Goal: Information Seeking & Learning: Learn about a topic

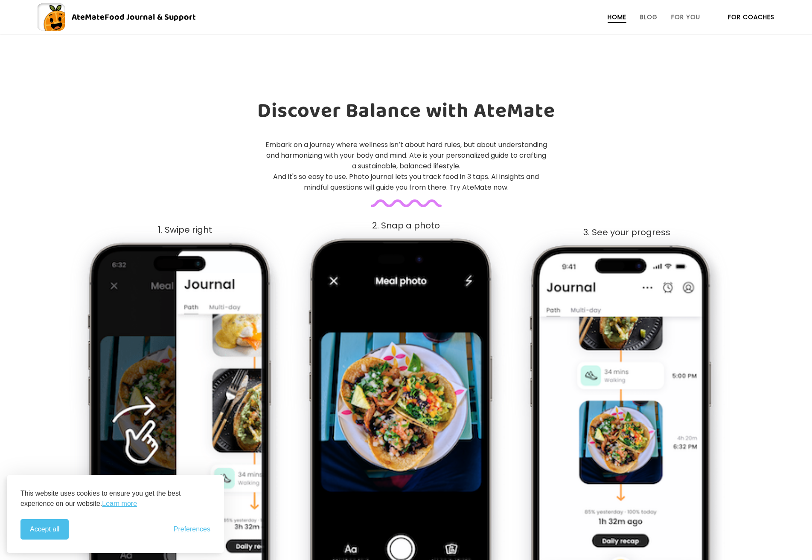
scroll to position [583, 0]
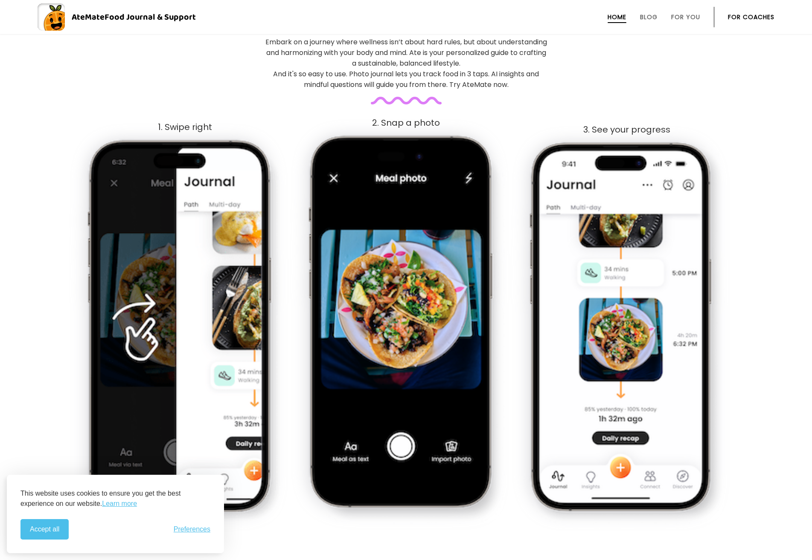
click at [320, 382] on img at bounding box center [405, 329] width 197 height 392
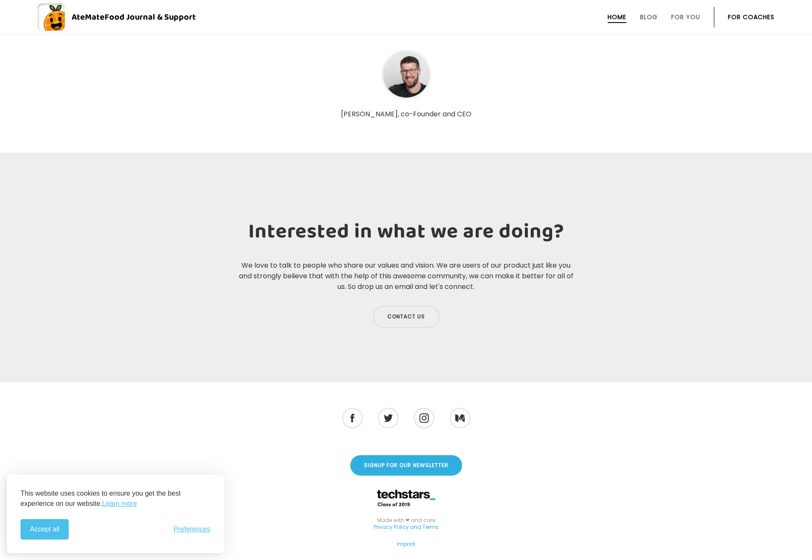
scroll to position [3155, 0]
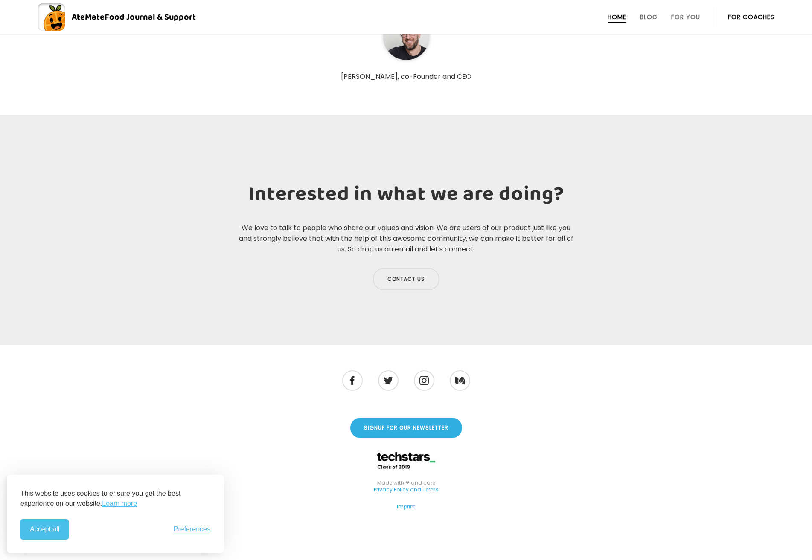
drag, startPoint x: 689, startPoint y: 276, endPoint x: 11, endPoint y: 496, distance: 712.4
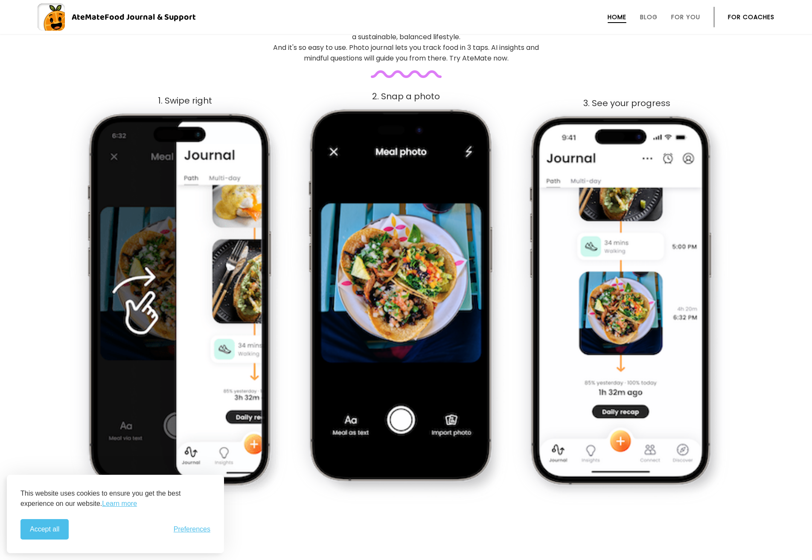
scroll to position [638, 0]
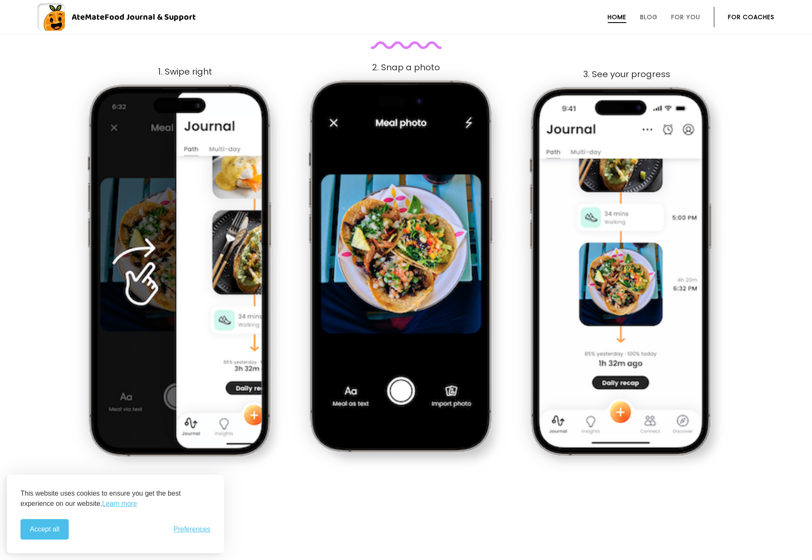
click at [785, 397] on div "Discover Balance with AteMate Embark on a journey where wellness isn’t about ha…" at bounding box center [406, 207] width 812 height 530
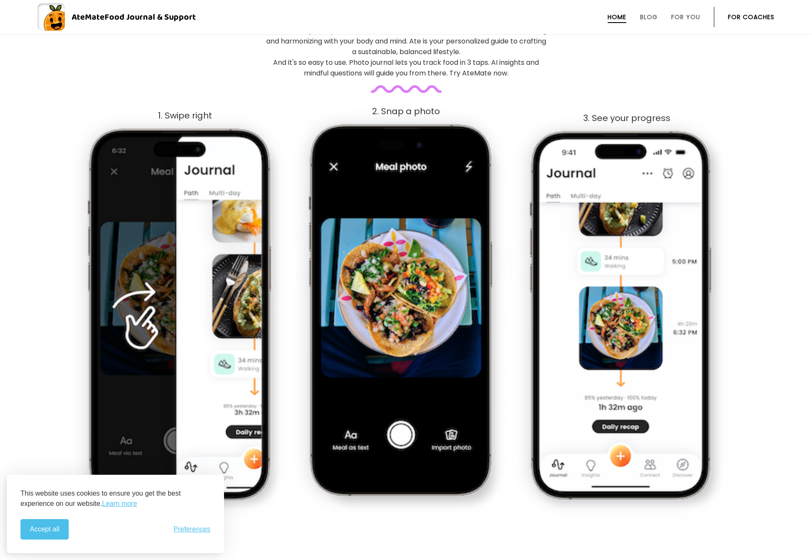
scroll to position [603, 0]
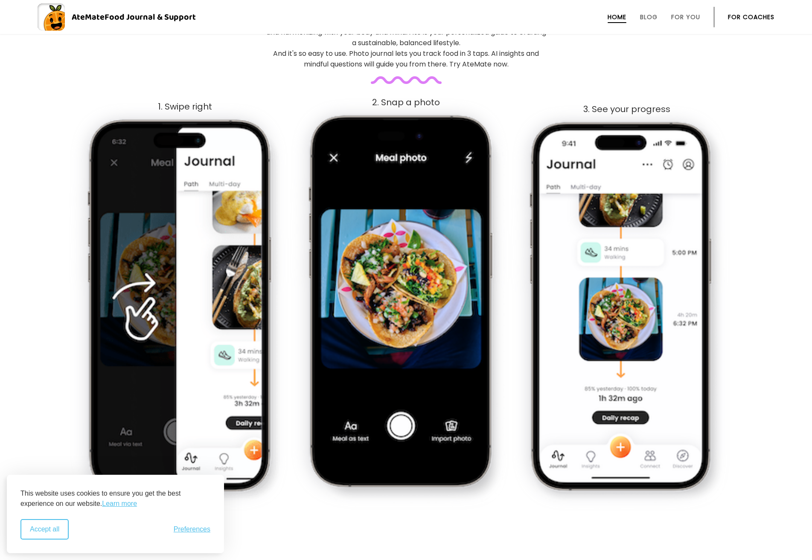
click at [38, 530] on button "Accept all" at bounding box center [44, 529] width 48 height 20
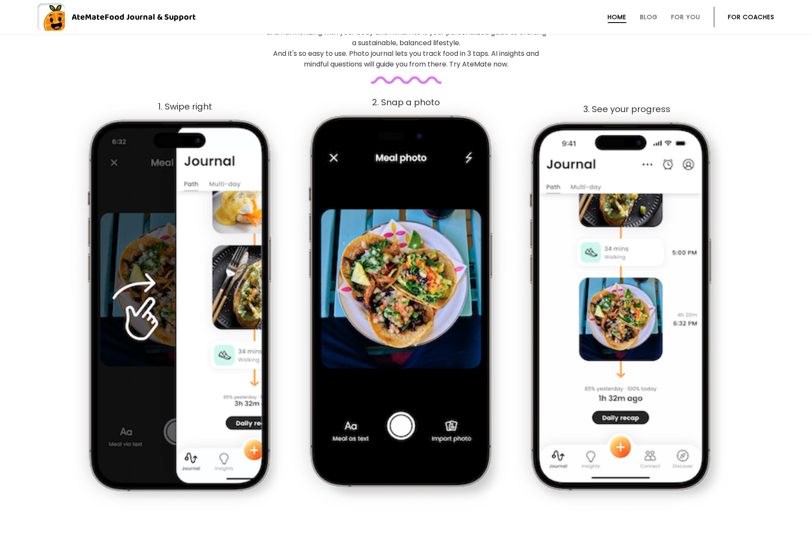
click at [300, 518] on section "Discover Balance with AteMate Embark on a journey where wellness isn’t about ha…" at bounding box center [406, 225] width 812 height 632
click at [551, 505] on div "3. See your progress" at bounding box center [626, 305] width 219 height 403
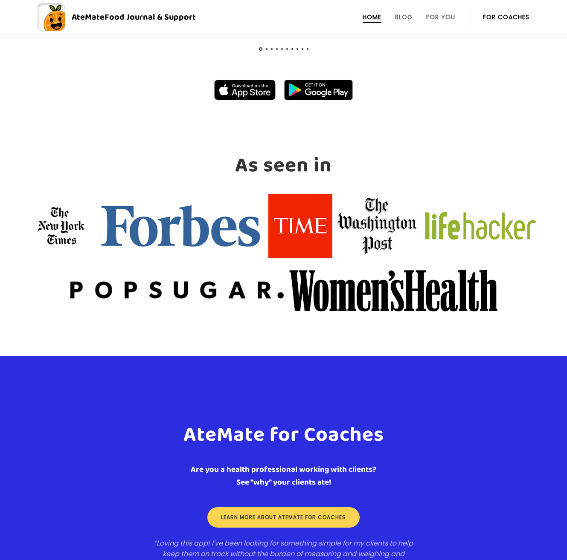
scroll to position [1157, 0]
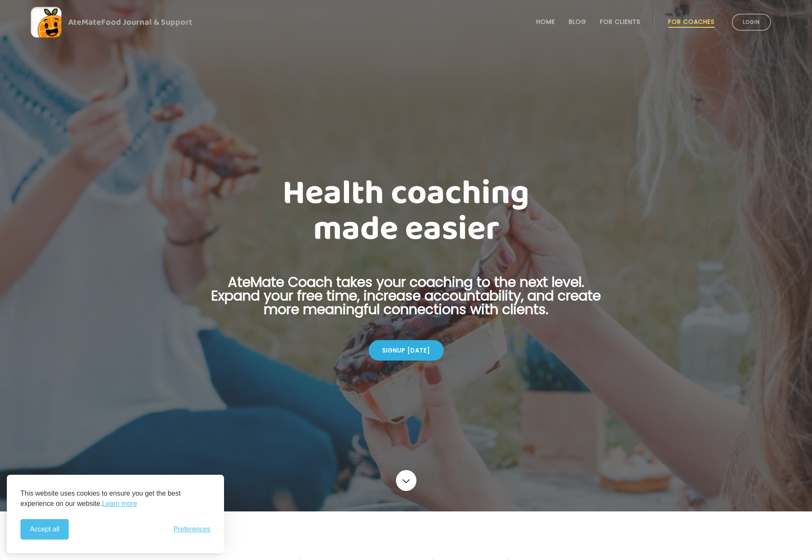
click at [333, 199] on h1 "Health coaching made easier" at bounding box center [406, 212] width 416 height 72
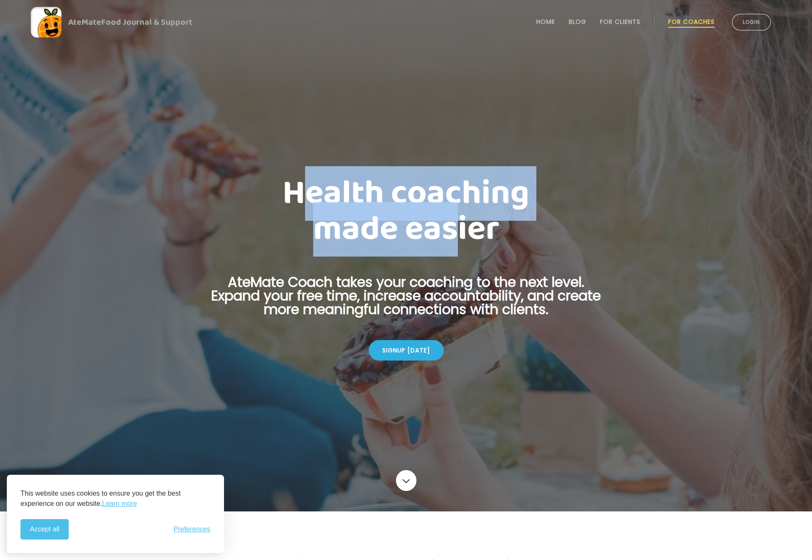
drag, startPoint x: 295, startPoint y: 192, endPoint x: 456, endPoint y: 223, distance: 163.7
click at [458, 222] on h1 "Health coaching made easier" at bounding box center [406, 212] width 416 height 72
click at [342, 231] on h1 "Health coaching made easier" at bounding box center [406, 212] width 416 height 72
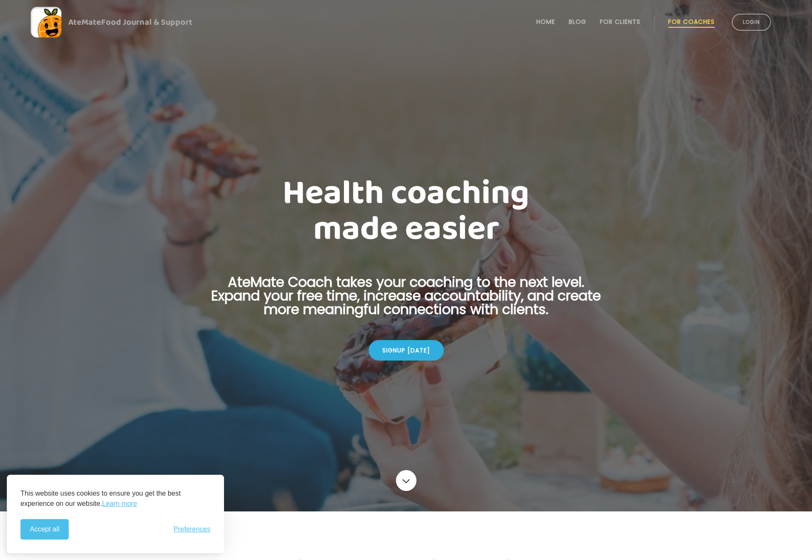
scroll to position [114, 0]
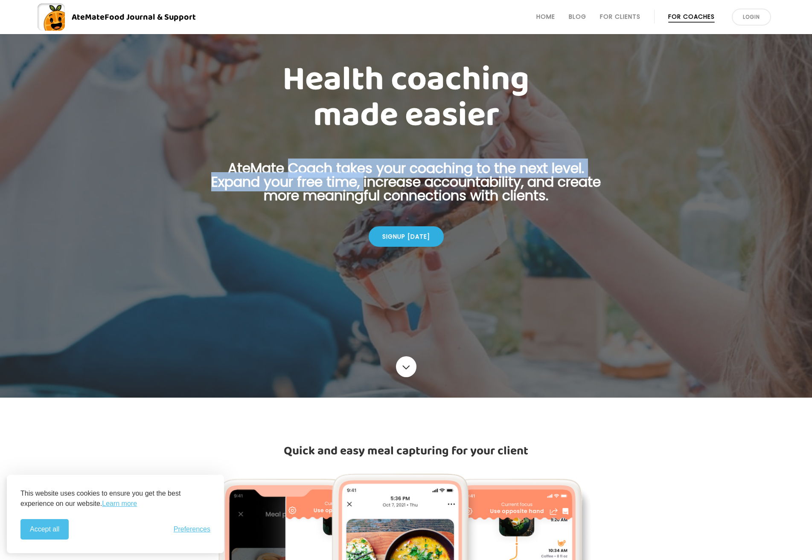
drag, startPoint x: 287, startPoint y: 162, endPoint x: 359, endPoint y: 182, distance: 73.9
click at [359, 182] on p "AteMate Coach takes your coaching to the next level. Expand your free time, inc…" at bounding box center [406, 187] width 416 height 51
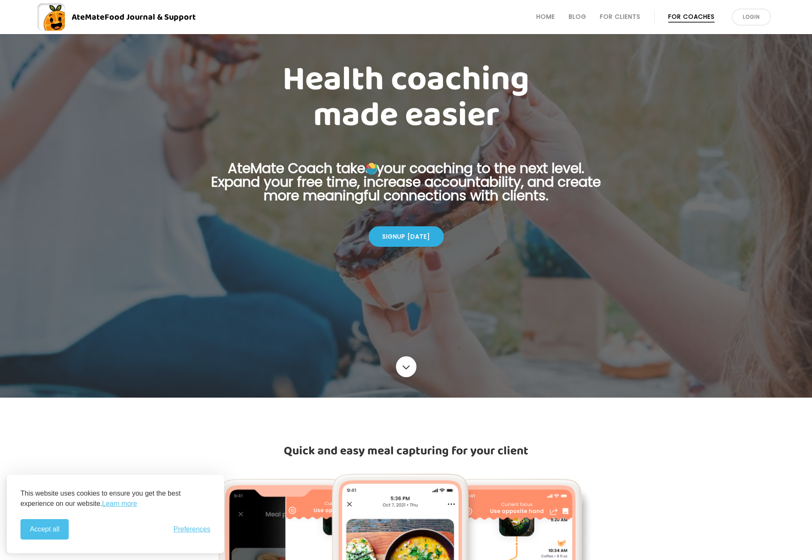
click at [438, 269] on div at bounding box center [406, 142] width 812 height 512
drag, startPoint x: 424, startPoint y: 178, endPoint x: 573, endPoint y: 177, distance: 149.3
click at [573, 177] on p "AteMate Coach takes your coaching to the next level. Expand your free time, inc…" at bounding box center [406, 187] width 416 height 51
click at [529, 186] on p "AteMate Coach takes your coaching to the next level. Expand your free time, inc…" at bounding box center [406, 187] width 416 height 51
drag, startPoint x: 302, startPoint y: 195, endPoint x: 556, endPoint y: 191, distance: 253.3
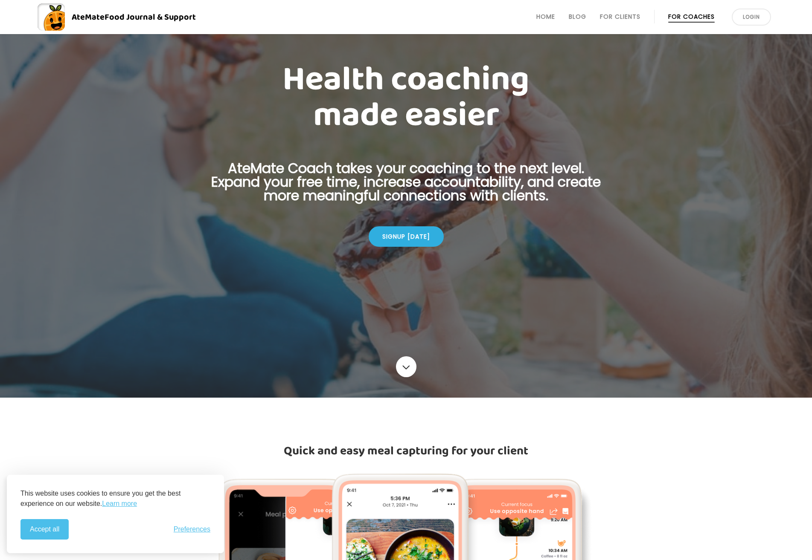
click at [556, 191] on p "AteMate Coach takes your coaching to the next level. Expand your free time, inc…" at bounding box center [406, 187] width 416 height 51
click at [535, 340] on div at bounding box center [406, 142] width 812 height 512
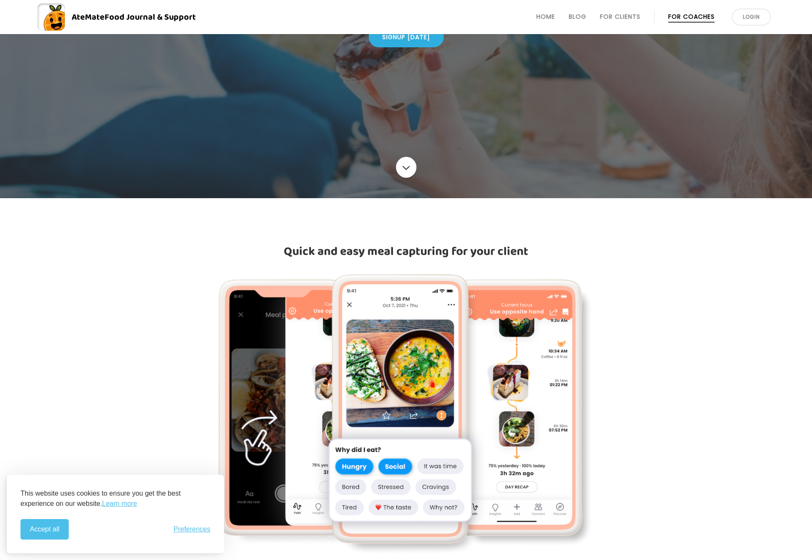
scroll to position [354, 0]
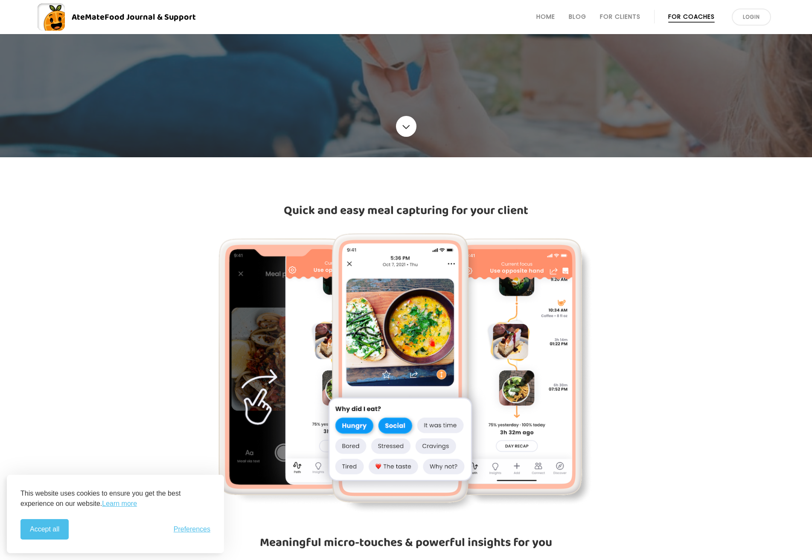
click at [408, 228] on div "Quick and easy meal capturing for your client Meaningful micro-touches & powerf…" at bounding box center [406, 507] width 437 height 609
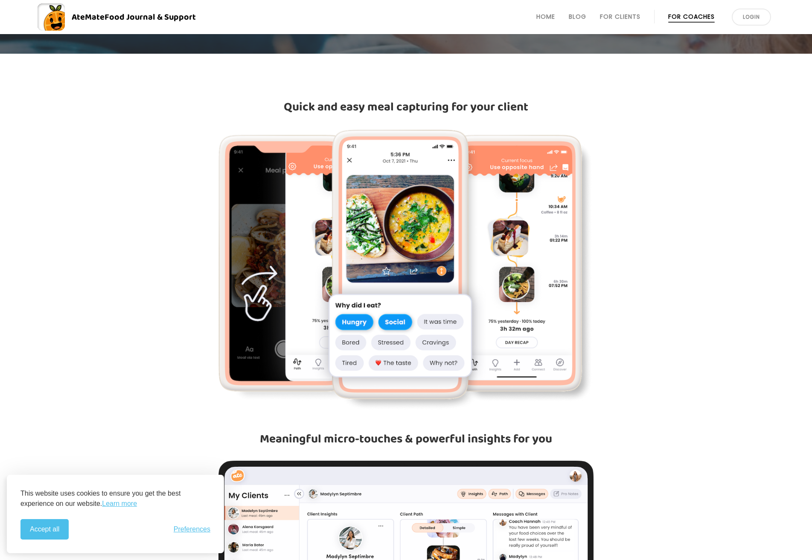
scroll to position [464, 0]
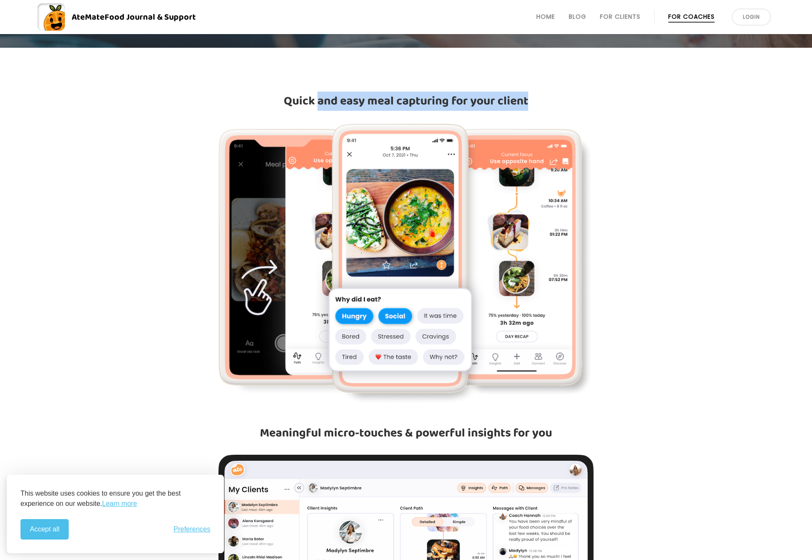
drag, startPoint x: 329, startPoint y: 103, endPoint x: 552, endPoint y: 105, distance: 223.0
click at [552, 105] on h3 "Quick and easy meal capturing for your client" at bounding box center [406, 101] width 416 height 15
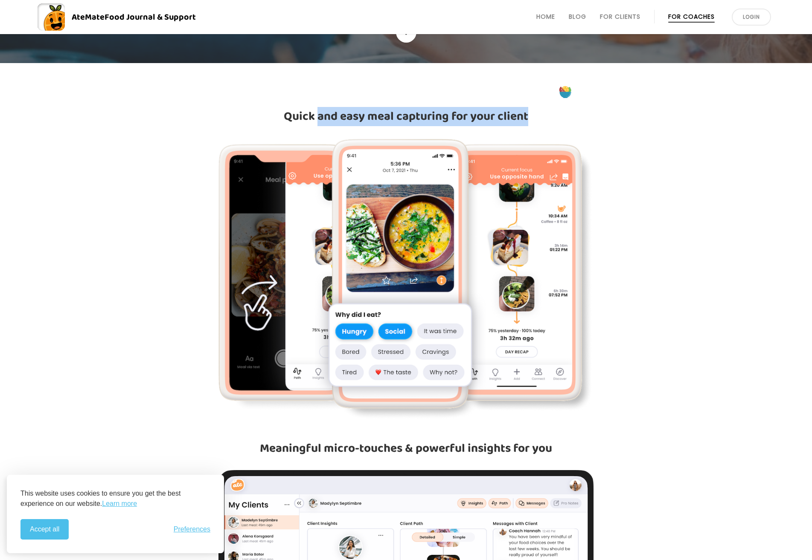
scroll to position [454, 0]
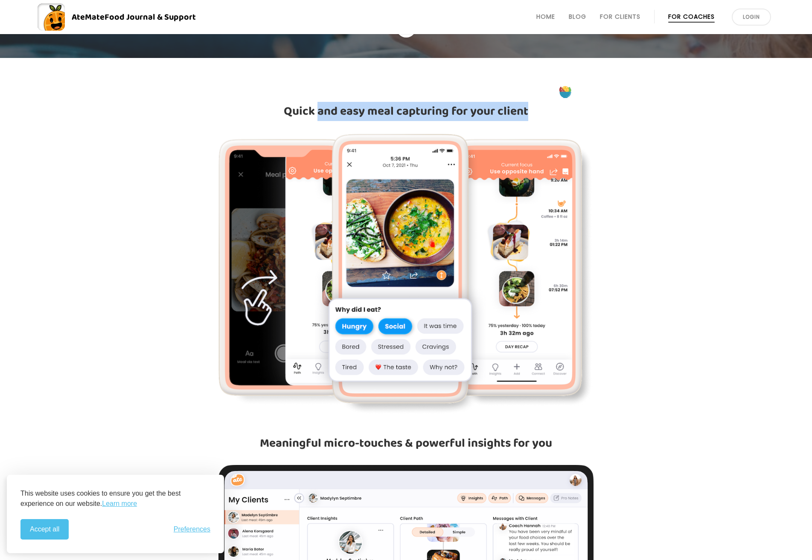
click at [324, 108] on h3 "Quick and easy meal capturing for your client" at bounding box center [406, 111] width 416 height 15
drag, startPoint x: 296, startPoint y: 108, endPoint x: 446, endPoint y: 109, distance: 151.0
click at [446, 109] on h3 "Quick and easy meal capturing for your client" at bounding box center [406, 111] width 416 height 15
click at [413, 117] on h3 "Quick and easy meal capturing for your client" at bounding box center [406, 111] width 416 height 15
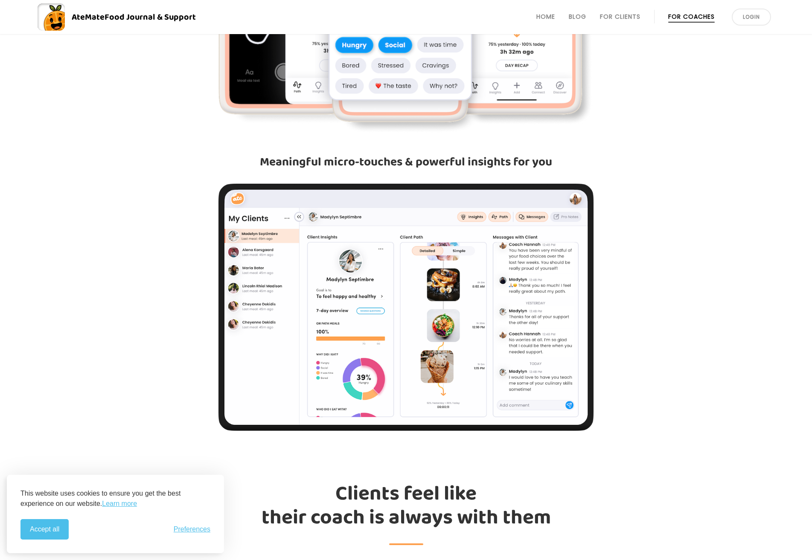
scroll to position [750, 0]
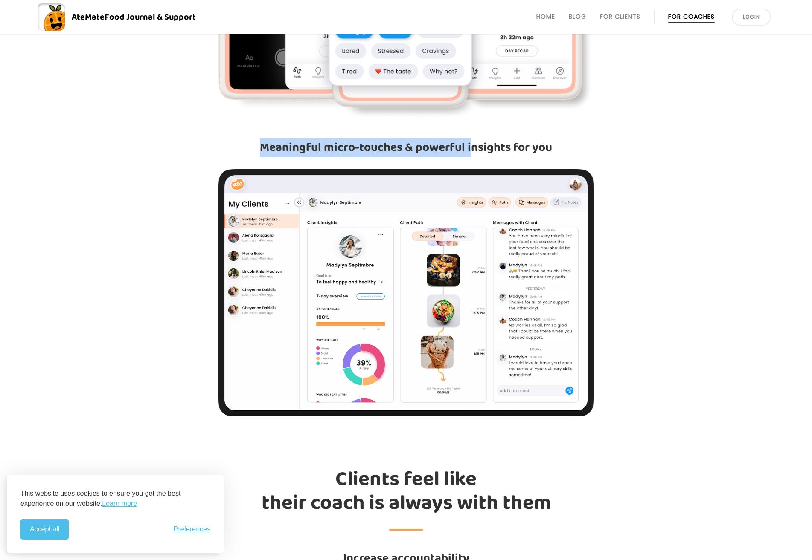
drag, startPoint x: 261, startPoint y: 145, endPoint x: 500, endPoint y: 158, distance: 239.6
click at [476, 148] on h3 "Meaningful micro-touches & powerful insights for you" at bounding box center [406, 147] width 416 height 15
click at [517, 167] on div "Quick and easy meal capturing for your client Meaningful micro-touches & powerf…" at bounding box center [406, 112] width 437 height 609
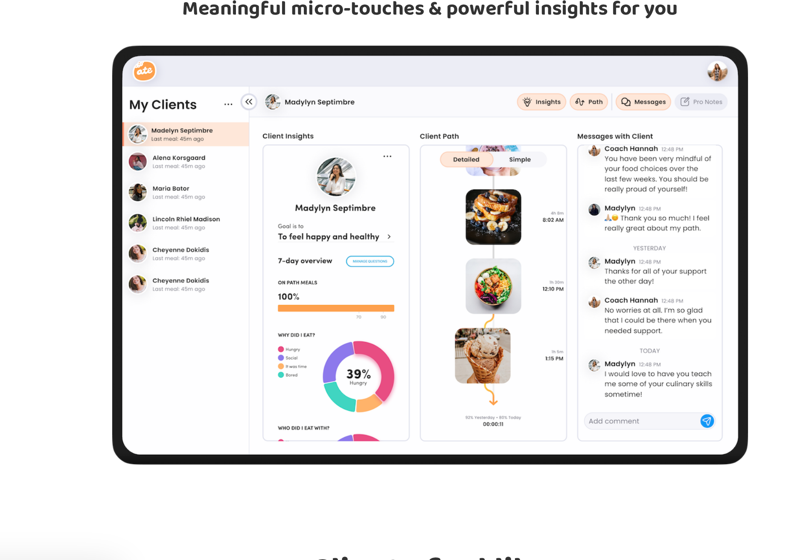
click at [442, 219] on img at bounding box center [405, 292] width 374 height 247
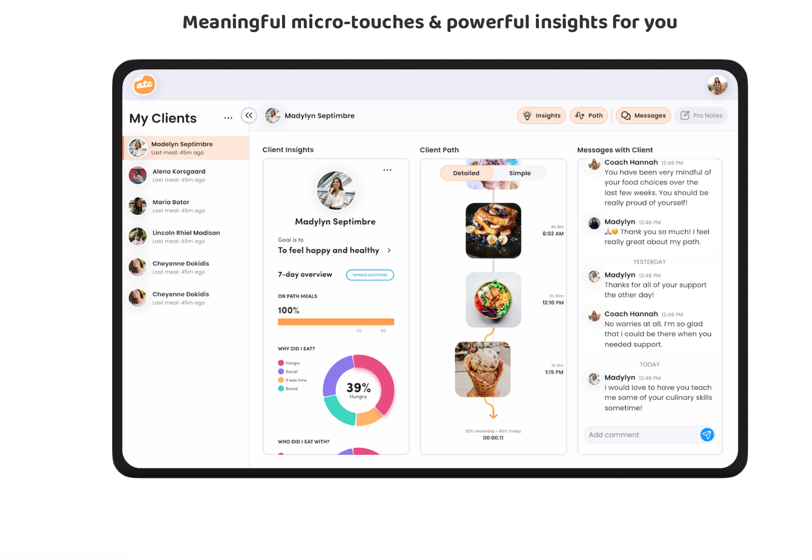
click at [621, 168] on div "Quick and easy meal capturing for your client Meaningful micro-touches & powerf…" at bounding box center [406, 112] width 437 height 609
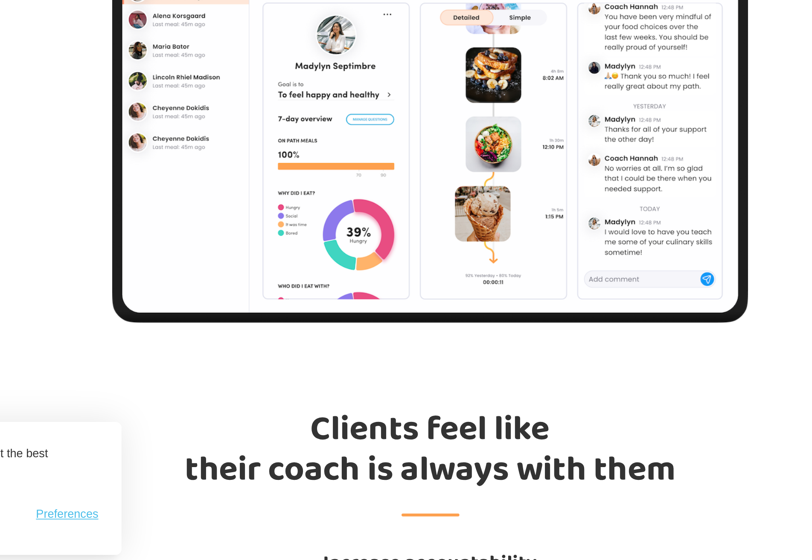
scroll to position [888, 0]
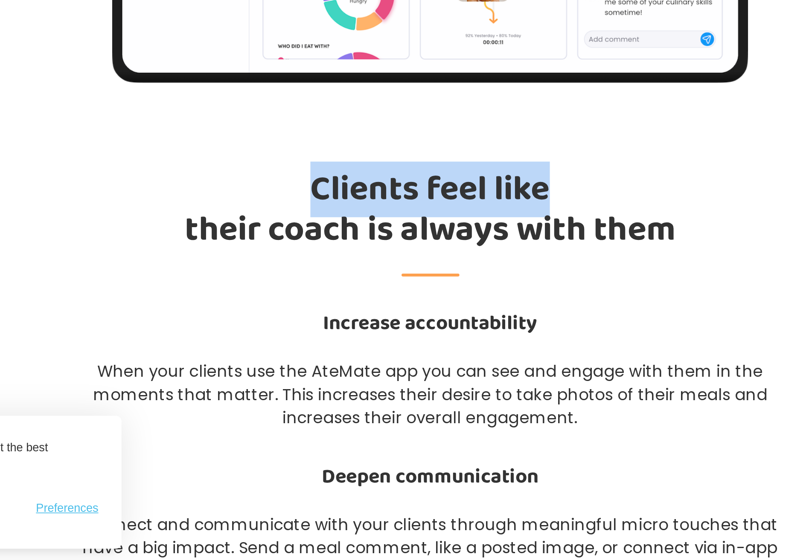
drag, startPoint x: 325, startPoint y: 337, endPoint x: 499, endPoint y: 349, distance: 174.8
click at [499, 349] on h2 "Clients feel like their coach is always with them" at bounding box center [406, 361] width 416 height 63
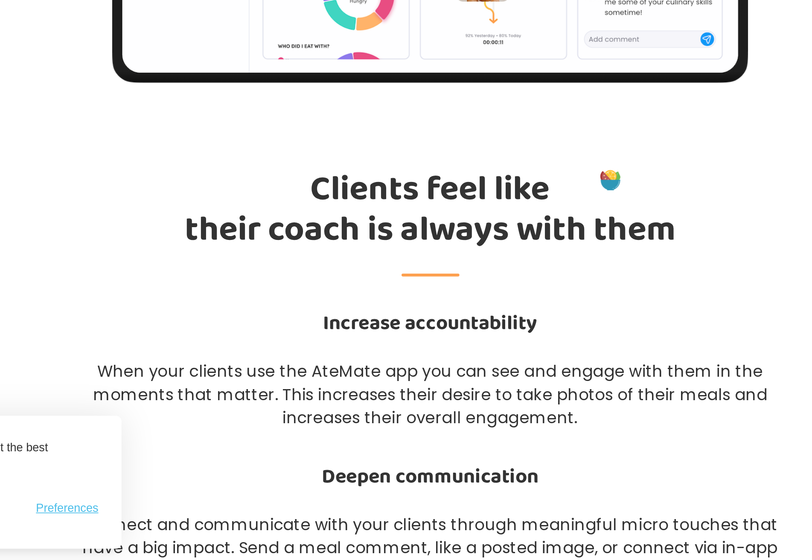
click at [277, 369] on h2 "Clients feel like their coach is always with them" at bounding box center [406, 361] width 416 height 63
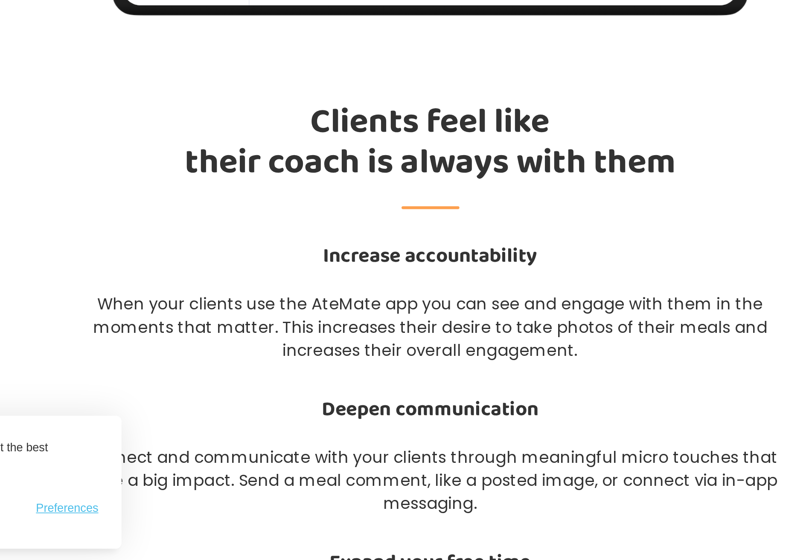
scroll to position [927, 0]
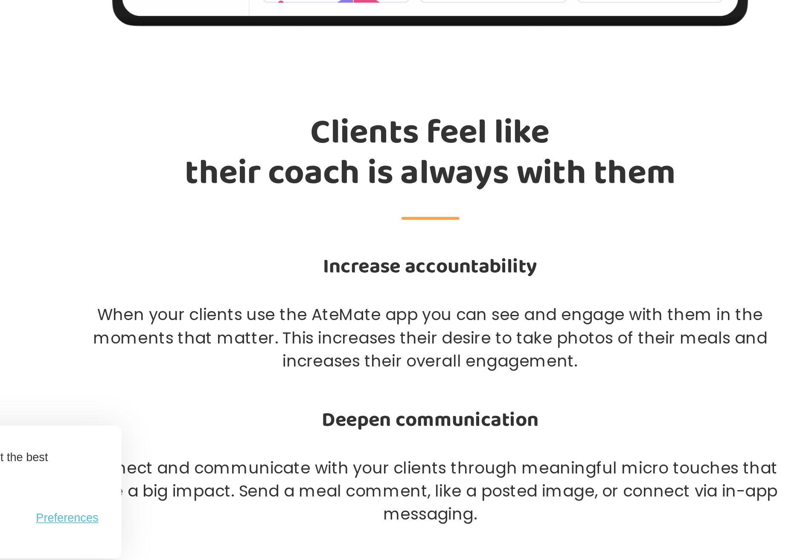
click at [352, 302] on h2 "Clients feel like their coach is always with them" at bounding box center [406, 321] width 416 height 63
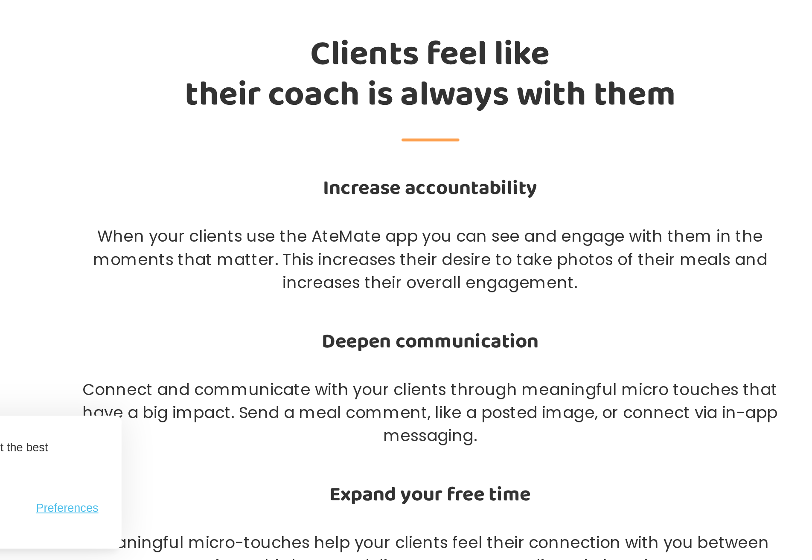
scroll to position [983, 0]
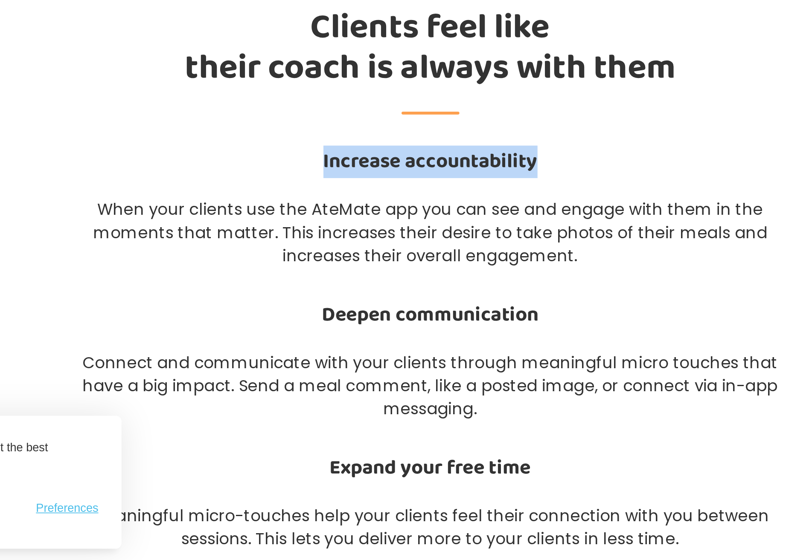
drag, startPoint x: 348, startPoint y: 324, endPoint x: 491, endPoint y: 327, distance: 143.3
click at [491, 327] on h3 "Increase accountability" at bounding box center [406, 325] width 416 height 15
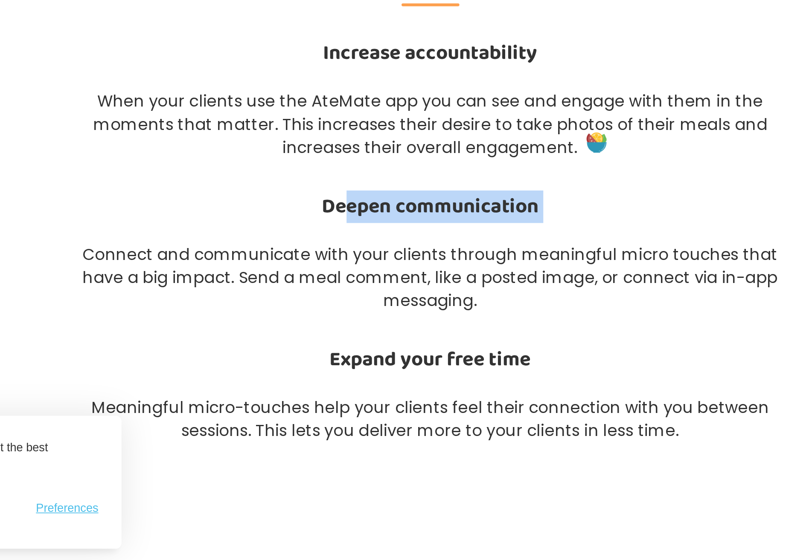
drag, startPoint x: 359, startPoint y: 356, endPoint x: 426, endPoint y: 428, distance: 98.7
click at [497, 362] on div "Deepen communication Connect and communicate with your clients through meaningf…" at bounding box center [406, 379] width 416 height 70
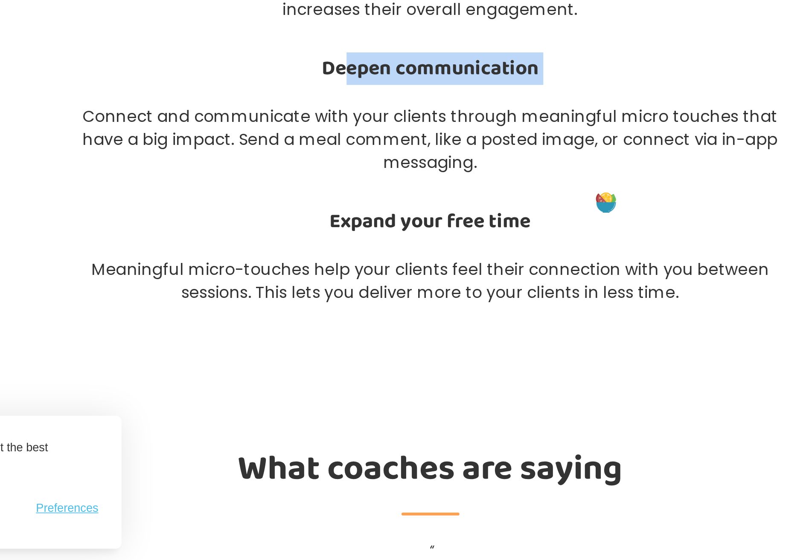
scroll to position [1137, 0]
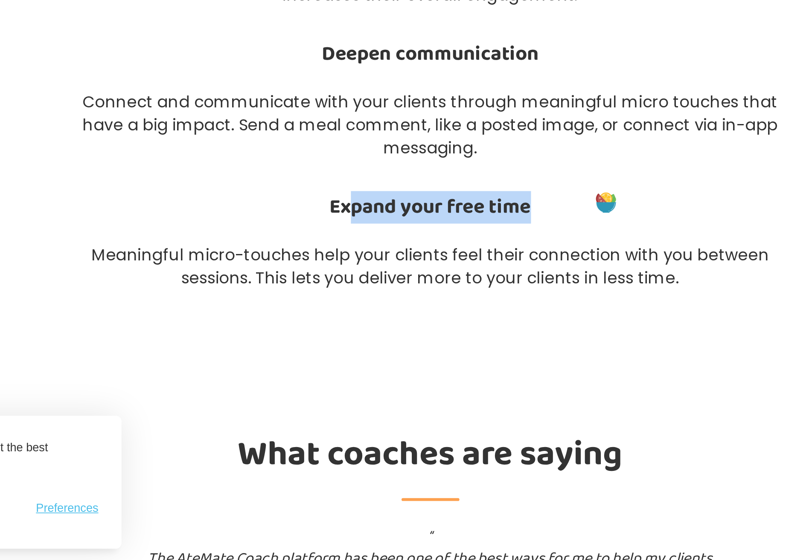
drag, startPoint x: 361, startPoint y: 347, endPoint x: 481, endPoint y: 349, distance: 119.4
click at [481, 349] on h3 "Expand your free time" at bounding box center [406, 352] width 416 height 15
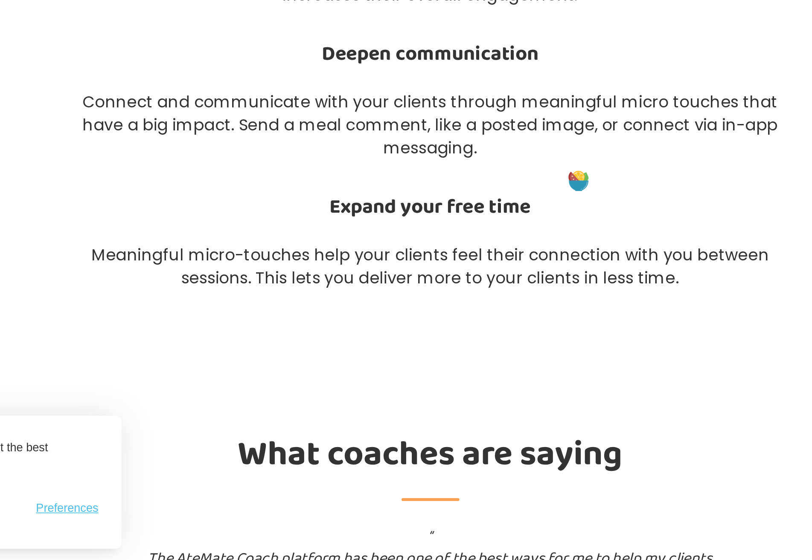
click at [424, 370] on div "Expand your free time Meaningful micro-touches help your clients feel their con…" at bounding box center [406, 373] width 416 height 56
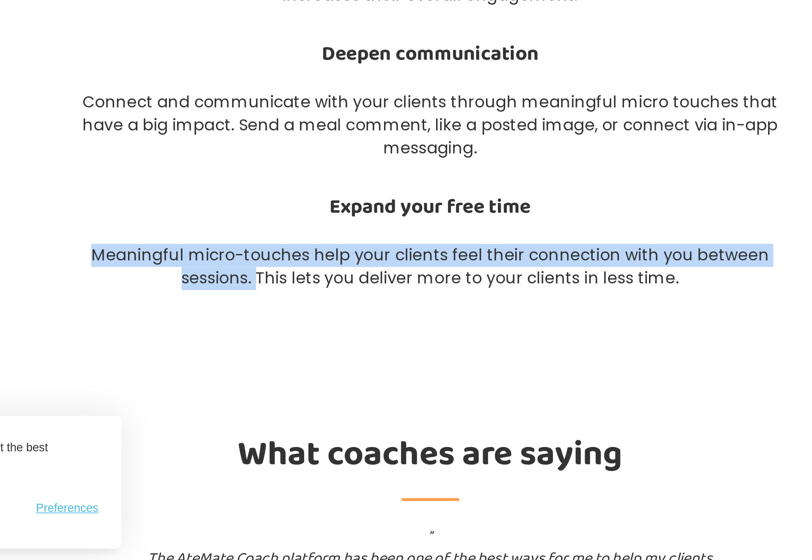
drag, startPoint x: 212, startPoint y: 379, endPoint x: 307, endPoint y: 396, distance: 96.5
click at [307, 396] on p "Meaningful micro-touches help your clients feel their connection with you betwe…" at bounding box center [406, 387] width 416 height 27
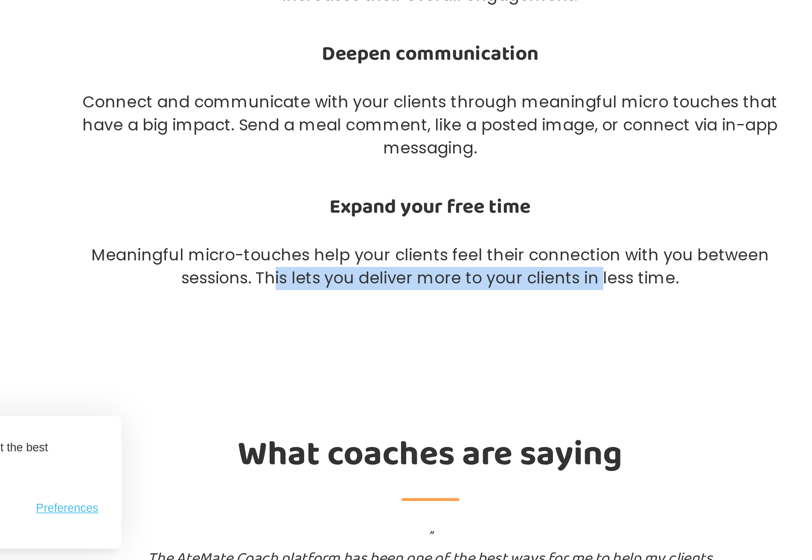
drag, startPoint x: 315, startPoint y: 391, endPoint x: 507, endPoint y: 392, distance: 192.3
click at [507, 392] on p "Meaningful micro-touches help your clients feel their connection with you betwe…" at bounding box center [406, 387] width 416 height 27
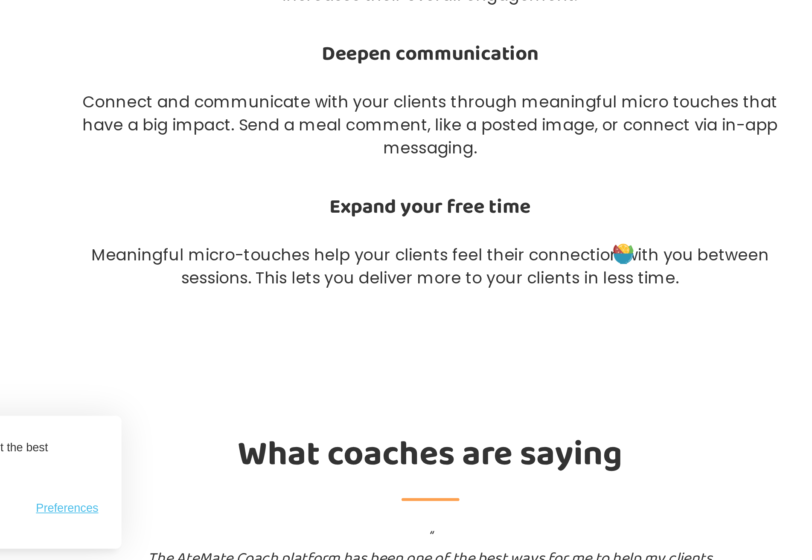
click at [373, 436] on h2 "What coaches are saying" at bounding box center [406, 480] width 416 height 90
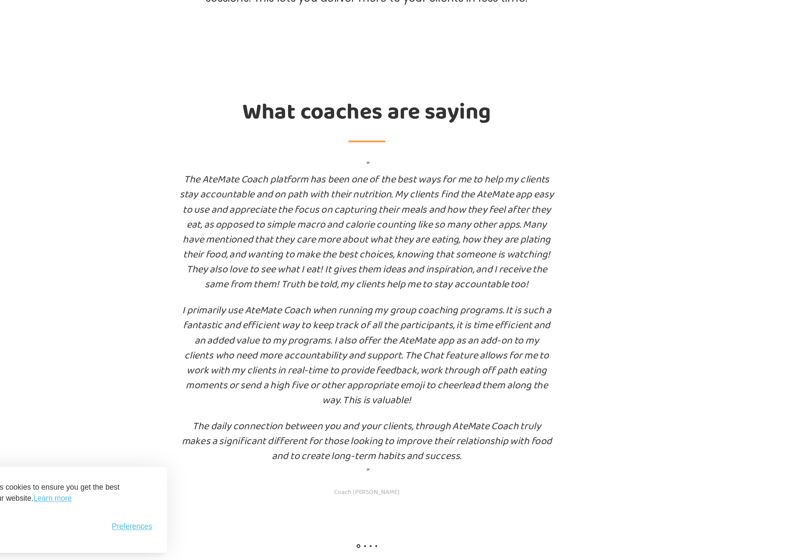
scroll to position [1483, 0]
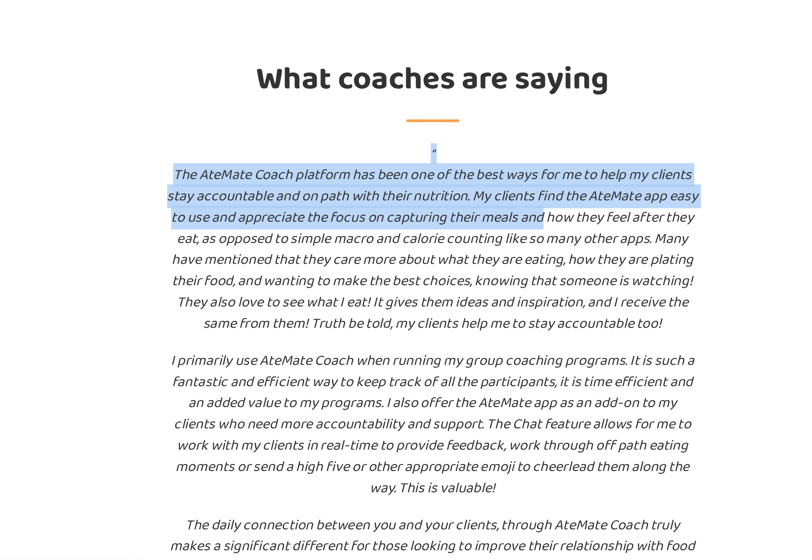
drag, startPoint x: 325, startPoint y: 215, endPoint x: 510, endPoint y: 242, distance: 187.0
click at [510, 242] on h3 "“ The AteMate Coach platform has been one of the best ways for me to help my cl…" at bounding box center [405, 348] width 341 height 310
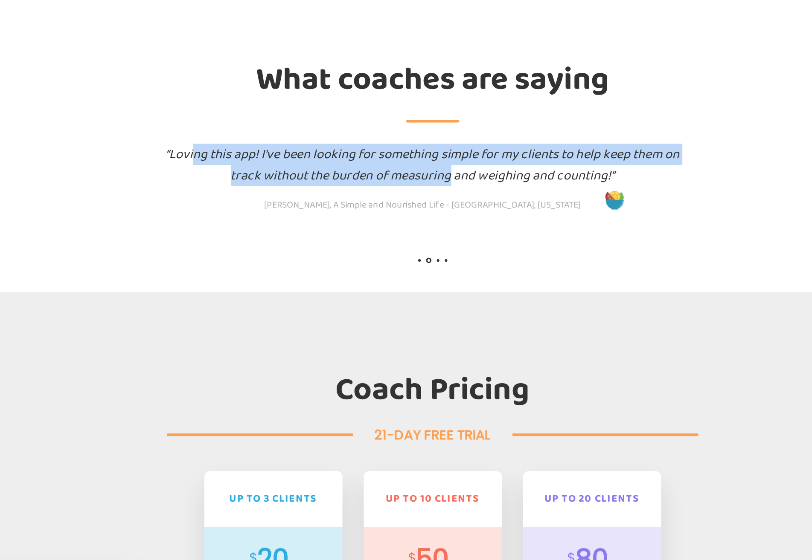
drag, startPoint x: 261, startPoint y: 198, endPoint x: 429, endPoint y: 213, distance: 168.6
click at [426, 212] on h3 "“Loving this app! I've been looking for something simple for my clients to help…" at bounding box center [399, 215] width 341 height 44
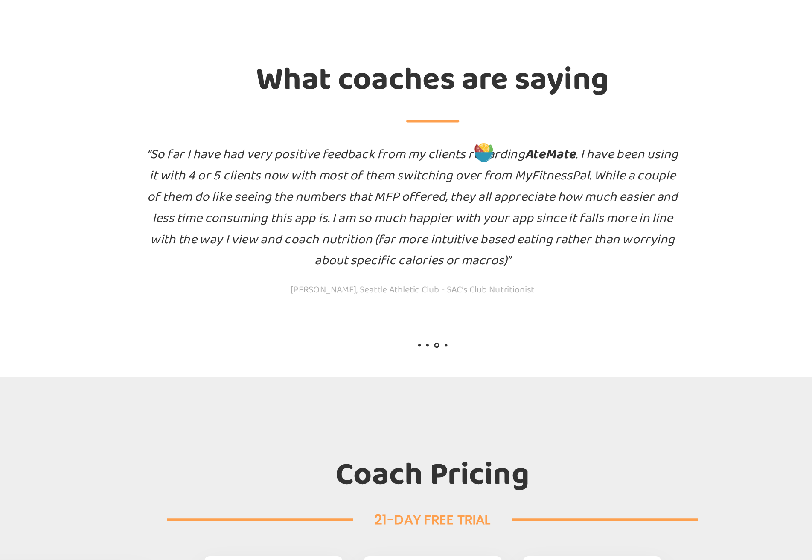
click at [417, 319] on div "“So far I have had very positive feedback from my clients regarding AteMate . I…" at bounding box center [393, 268] width 812 height 150
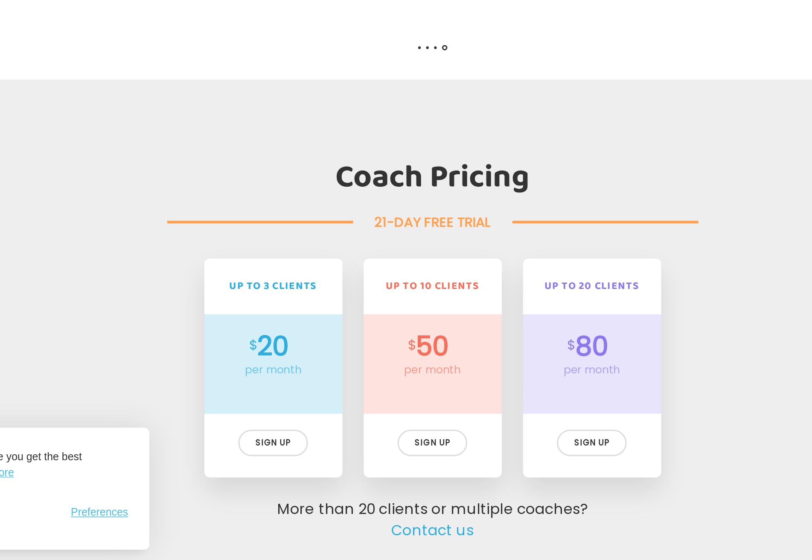
scroll to position [1628, 0]
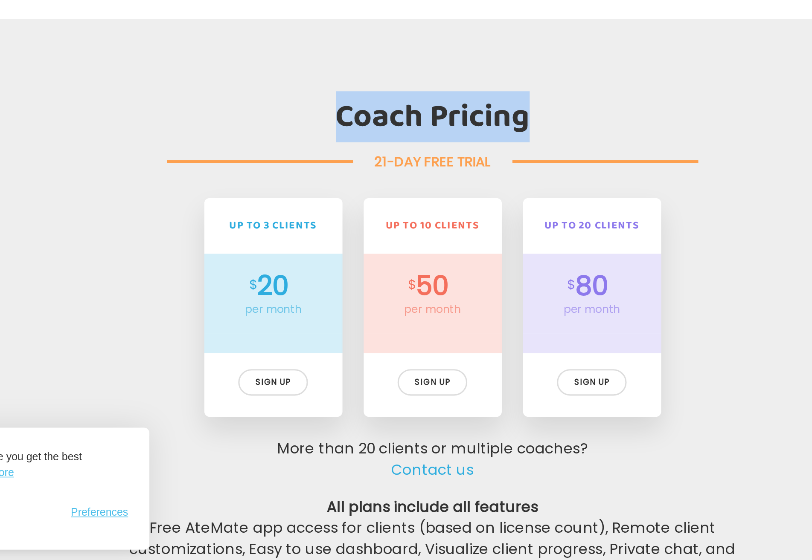
drag, startPoint x: 345, startPoint y: 272, endPoint x: 469, endPoint y: 285, distance: 125.2
click at [469, 284] on h2 "Coach Pricing" at bounding box center [406, 276] width 416 height 24
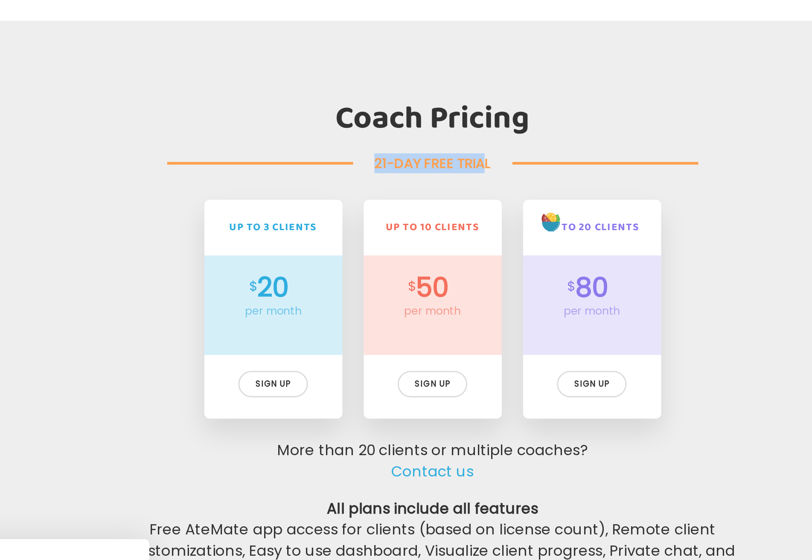
drag, startPoint x: 368, startPoint y: 235, endPoint x: 433, endPoint y: 236, distance: 64.4
click at [436, 235] on div "21-DAY FREE TRIAL" at bounding box center [406, 233] width 102 height 13
click at [429, 235] on div "21-DAY FREE TRIAL" at bounding box center [406, 233] width 102 height 13
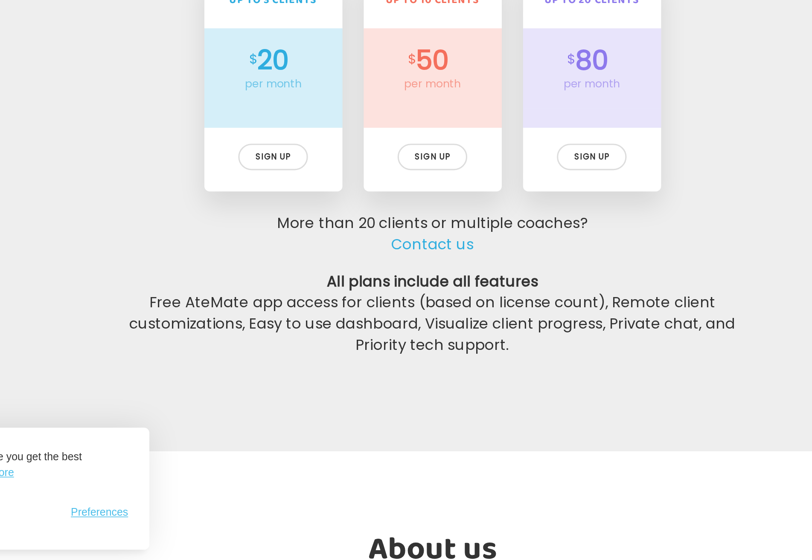
scroll to position [1791, 0]
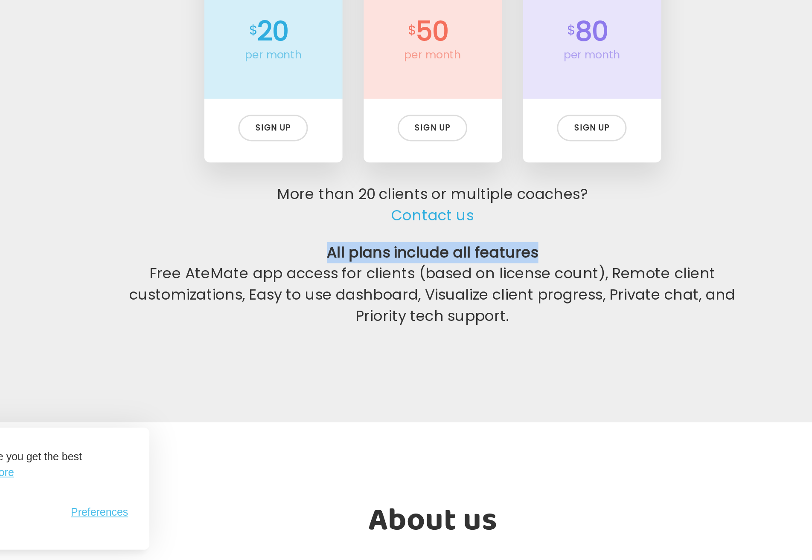
drag, startPoint x: 335, startPoint y: 361, endPoint x: 475, endPoint y: 367, distance: 140.0
click at [479, 365] on p "All plans include all features Free AteMate app access for clients (based on li…" at bounding box center [406, 383] width 416 height 55
click at [352, 386] on p "All plans include all features Free AteMate app access for clients (based on li…" at bounding box center [406, 383] width 416 height 55
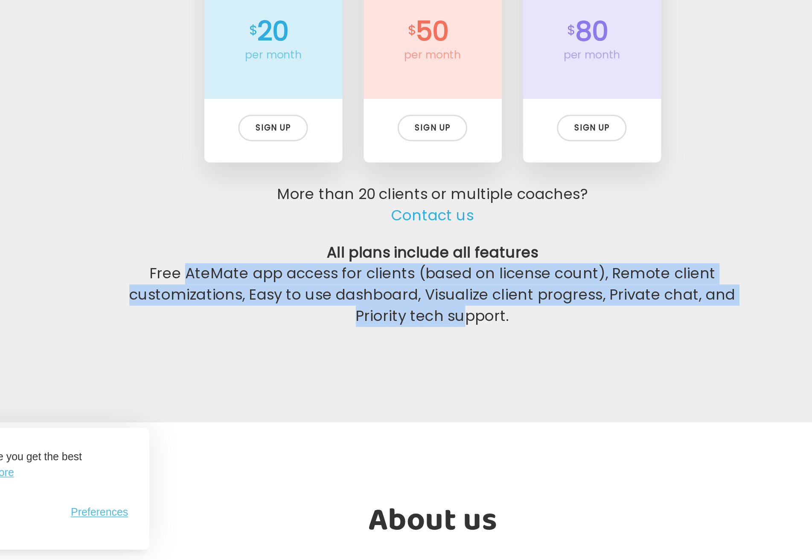
drag, startPoint x: 245, startPoint y: 376, endPoint x: 423, endPoint y: 399, distance: 178.9
click at [423, 399] on p "All plans include all features Free AteMate app access for clients (based on li…" at bounding box center [406, 383] width 416 height 55
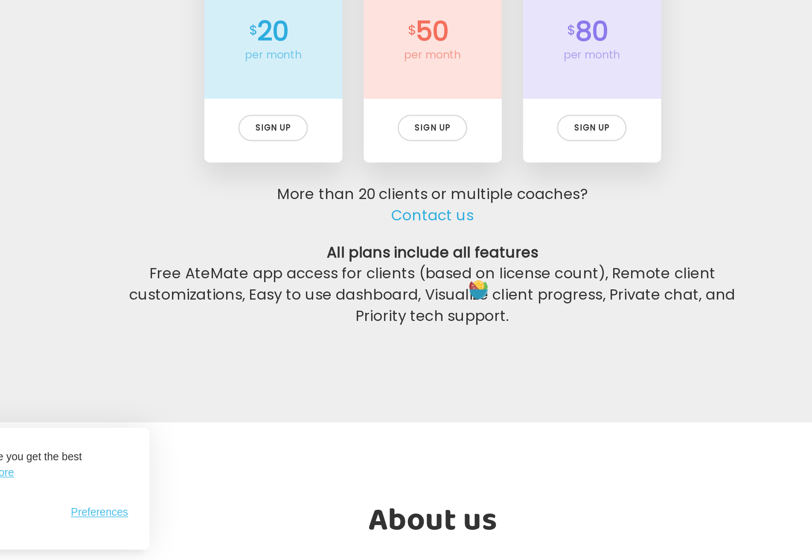
click at [336, 424] on section "Coach Pricing 21-DAY FREE TRIAL Billed monthly Billed yearly Save up to 25% Up …" at bounding box center [406, 260] width 812 height 423
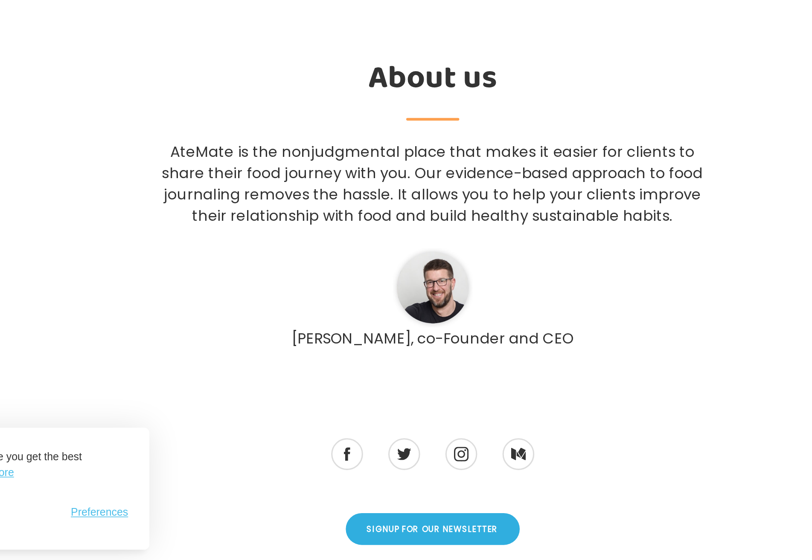
scroll to position [2188, 0]
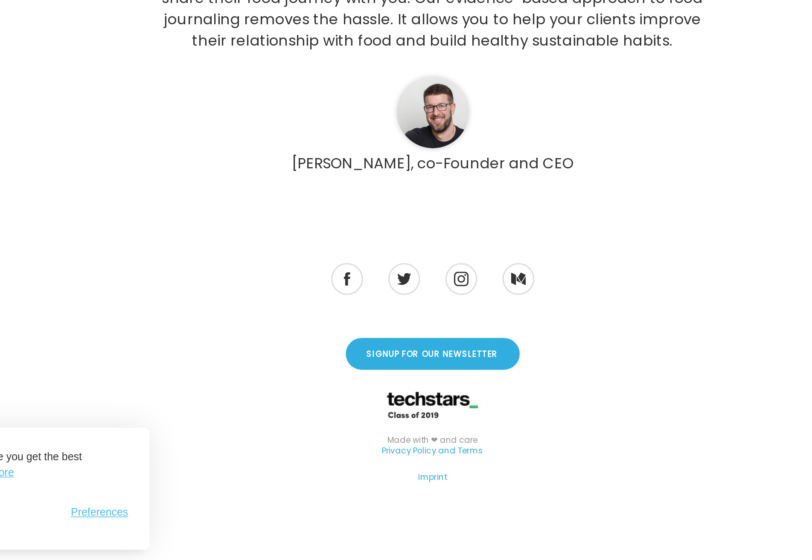
click at [238, 481] on div "Made with ❤ and care Privacy Policy and Terms" at bounding box center [406, 491] width 794 height 31
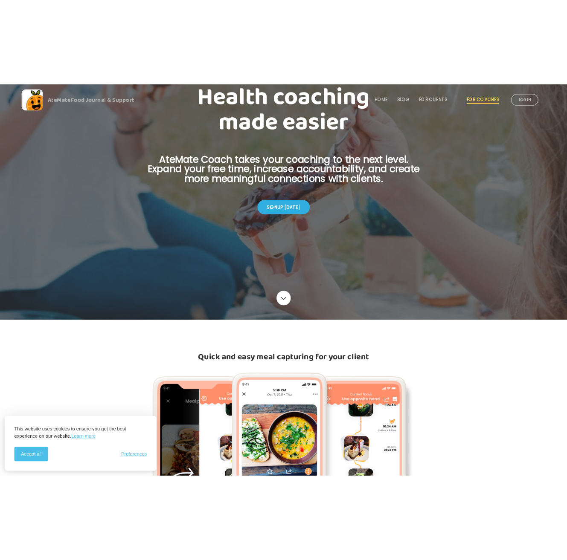
scroll to position [0, 0]
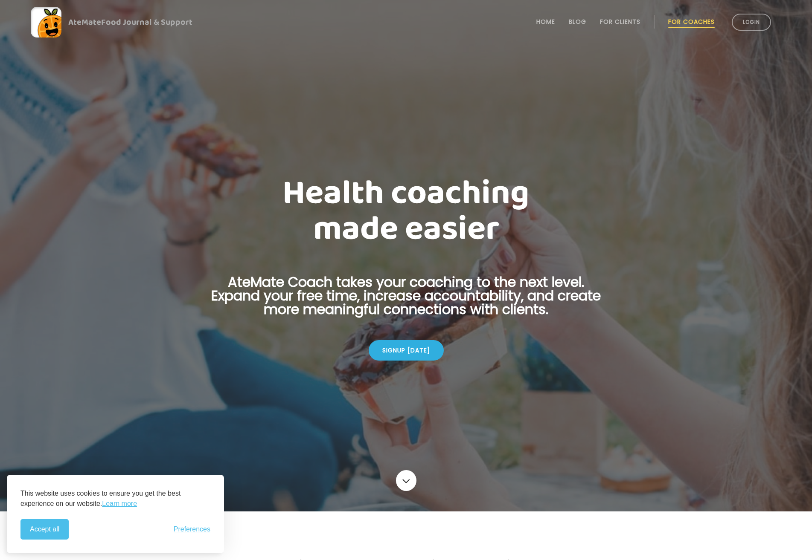
click at [668, 355] on div at bounding box center [406, 256] width 812 height 512
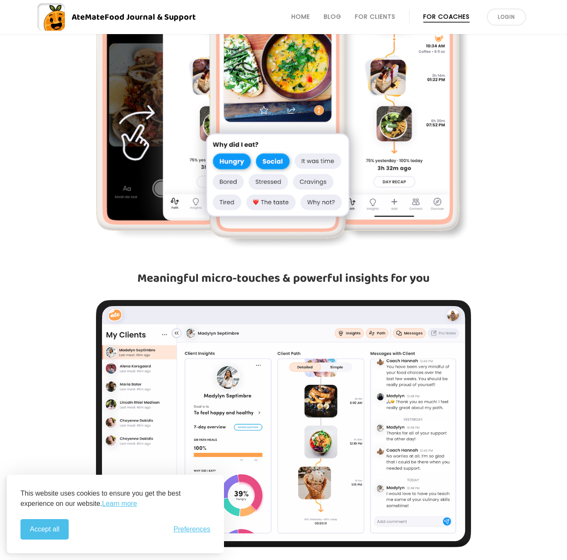
scroll to position [731, 0]
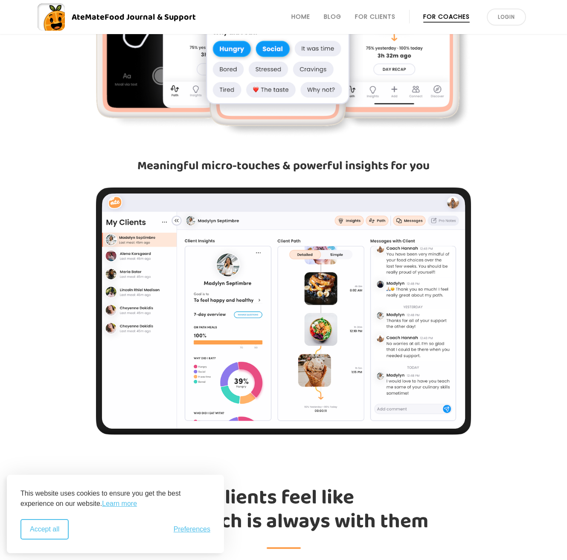
click at [54, 533] on button "Accept all" at bounding box center [44, 529] width 48 height 20
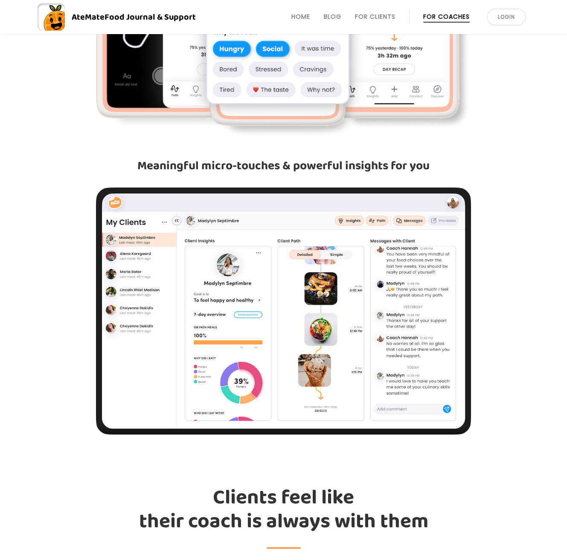
click at [217, 470] on section "Quick and easy meal capturing for your client Meaningful micro-touches & powerf…" at bounding box center [283, 310] width 567 height 1061
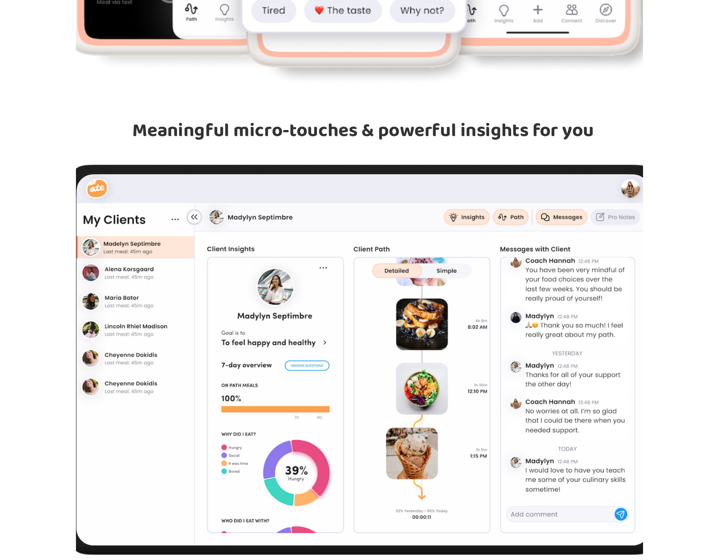
scroll to position [636, 0]
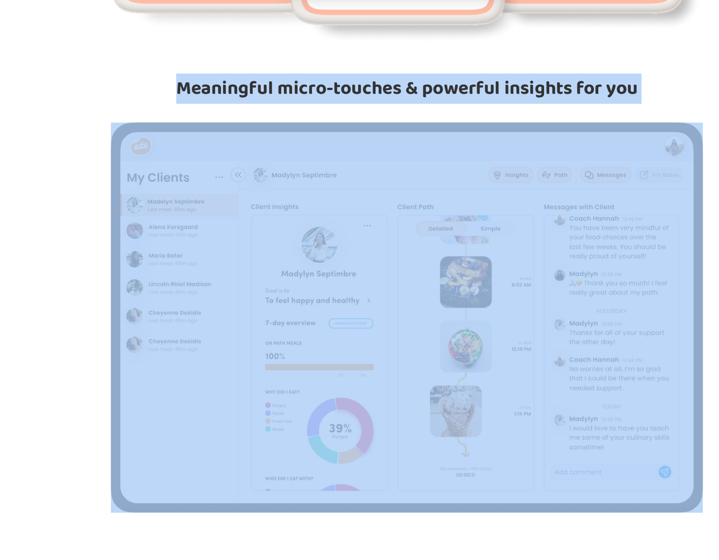
drag, startPoint x: 322, startPoint y: 241, endPoint x: 358, endPoint y: 336, distance: 102.0
click at [358, 341] on div "Quick and easy meal capturing for your client Meaningful micro-touches & powerf…" at bounding box center [359, 226] width 437 height 609
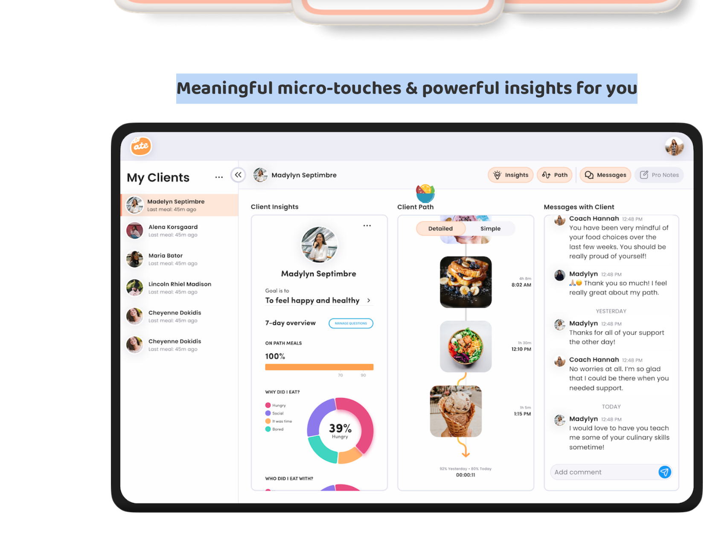
click at [144, 448] on div "Quick and easy meal capturing for your client Meaningful micro-touches & powerf…" at bounding box center [359, 226] width 437 height 609
